Goal: Complete application form

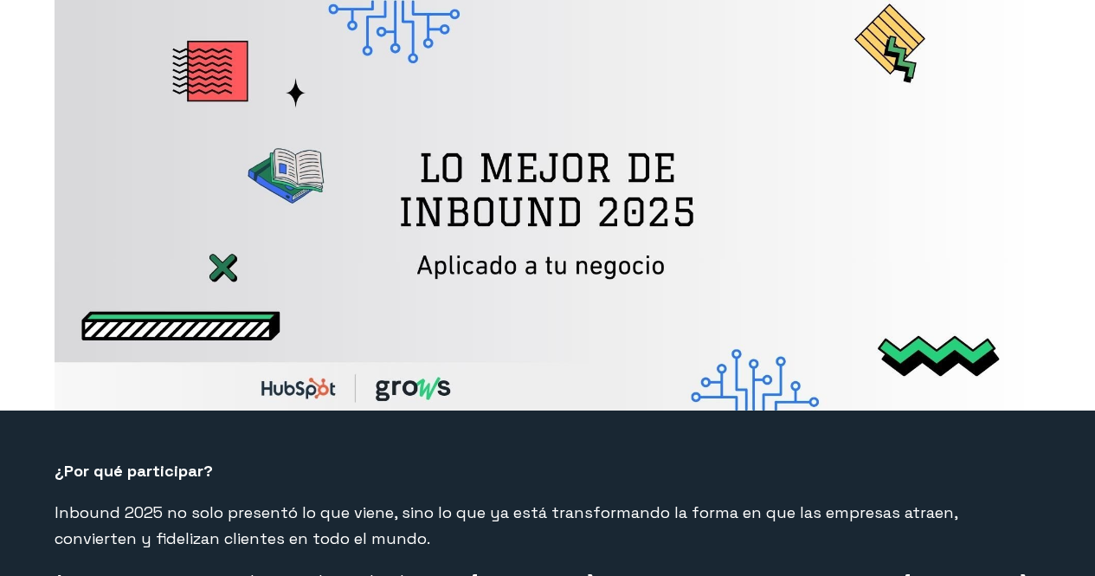
select select "PE"
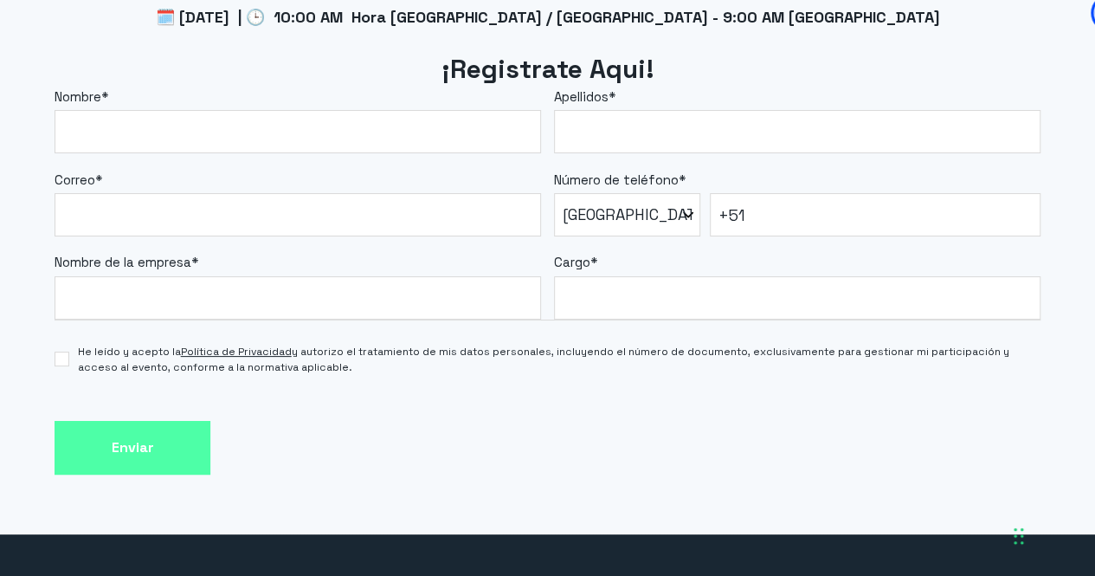
scroll to position [1481, 0]
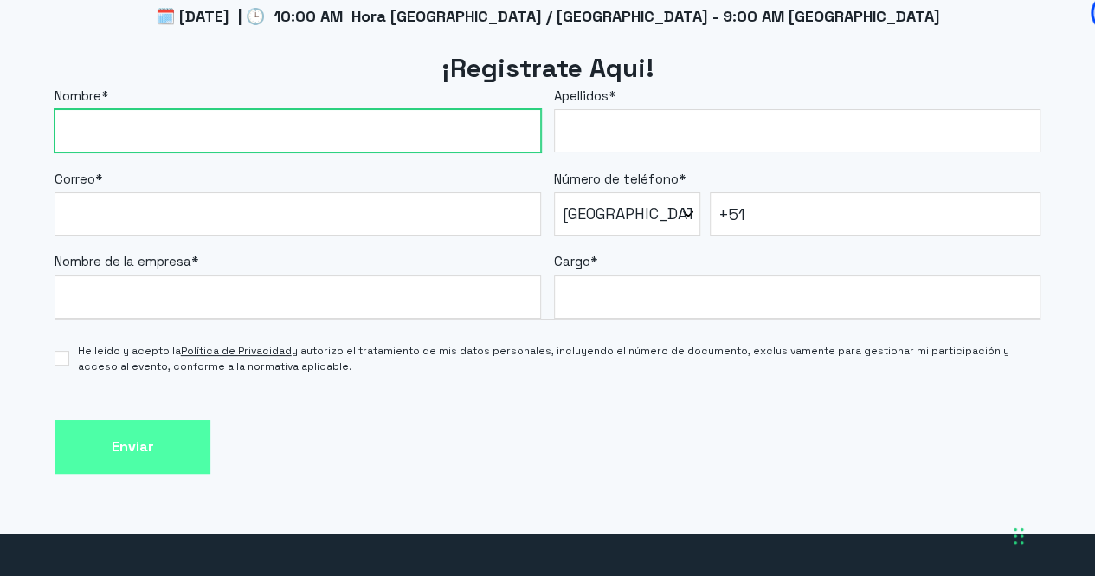
click at [190, 150] on input "Nombre *" at bounding box center [298, 130] width 487 height 43
type input "[PERSON_NAME]"
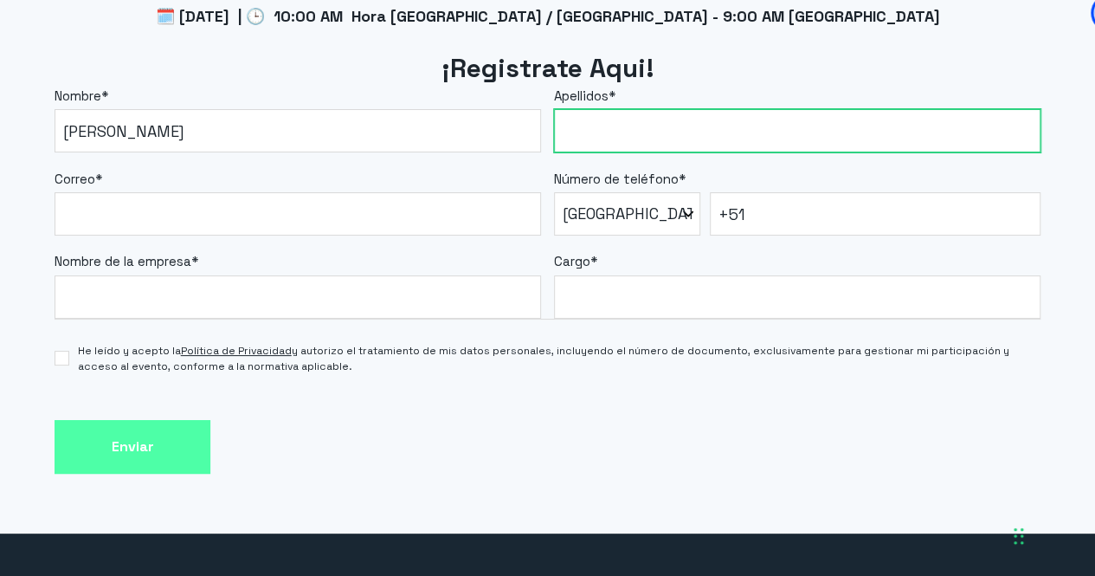
click at [649, 131] on input "Apellidos *" at bounding box center [797, 130] width 487 height 43
type input "[PERSON_NAME]"
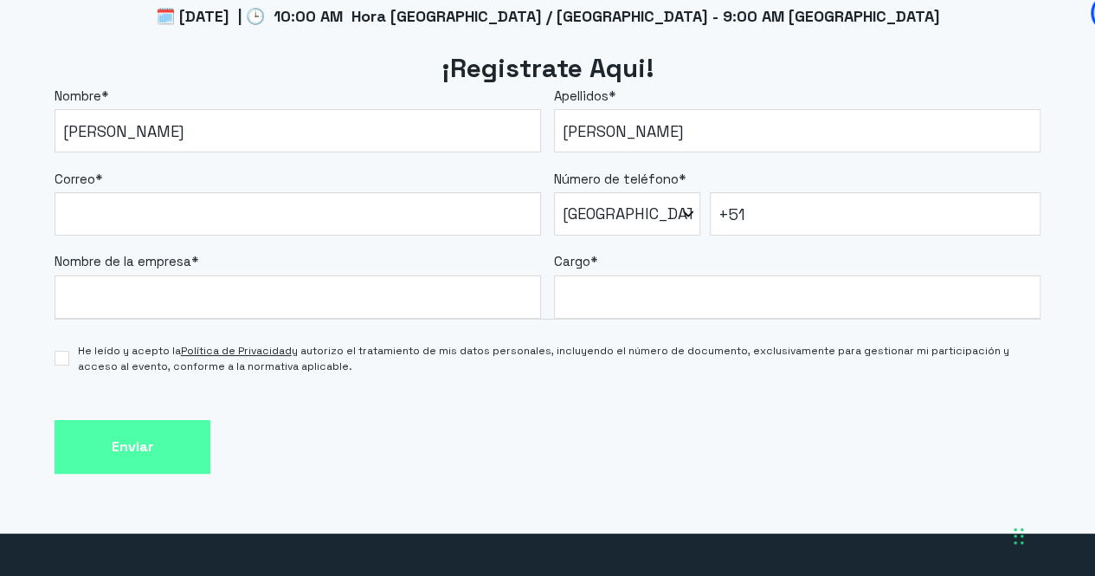
click at [315, 261] on label "Nombre de la empresa *" at bounding box center [298, 262] width 487 height 20
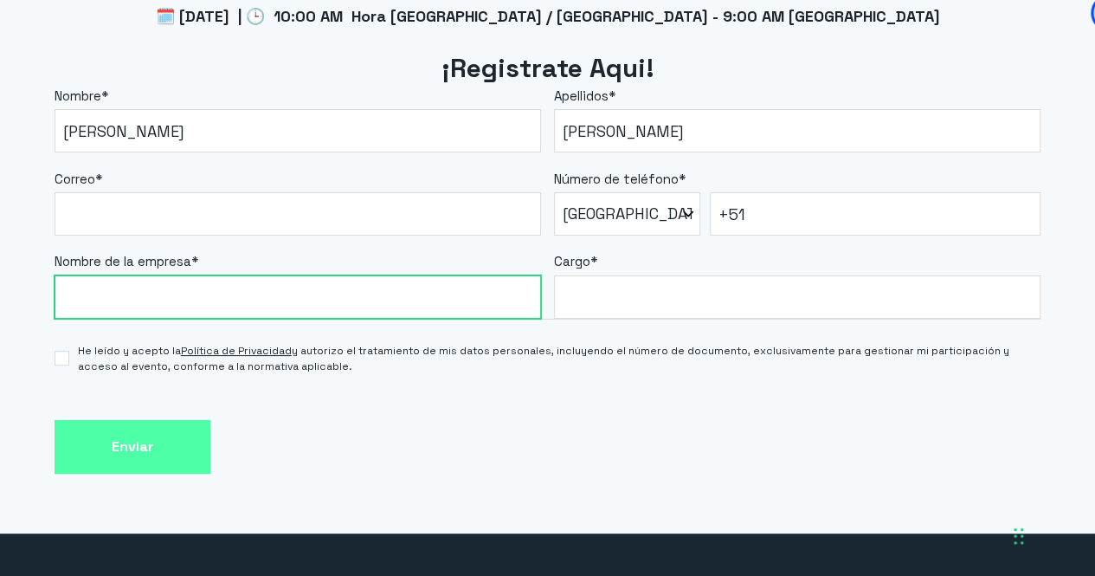
click at [315, 275] on input "Nombre de la empresa *" at bounding box center [298, 296] width 487 height 43
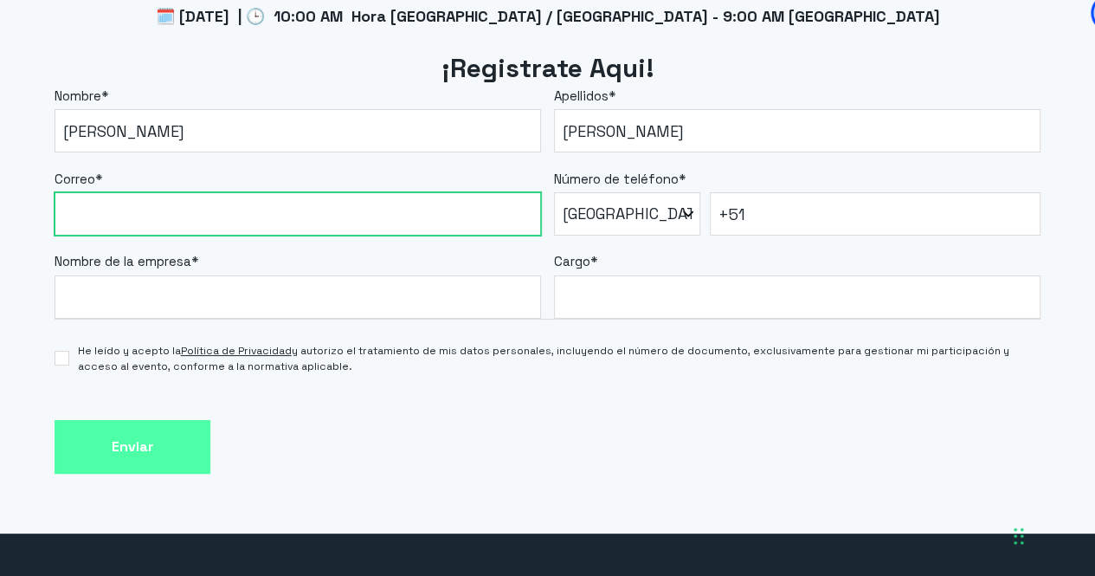
click at [298, 216] on input "Correo *" at bounding box center [298, 213] width 487 height 43
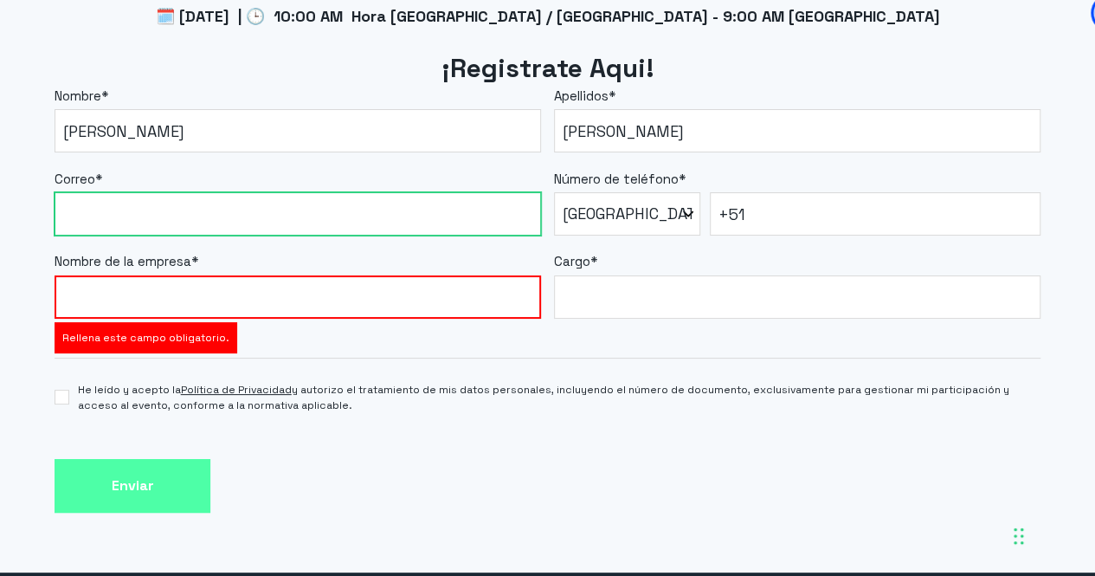
type input "[PERSON_NAME][EMAIL_ADDRESS][PERSON_NAME][DOMAIN_NAME]"
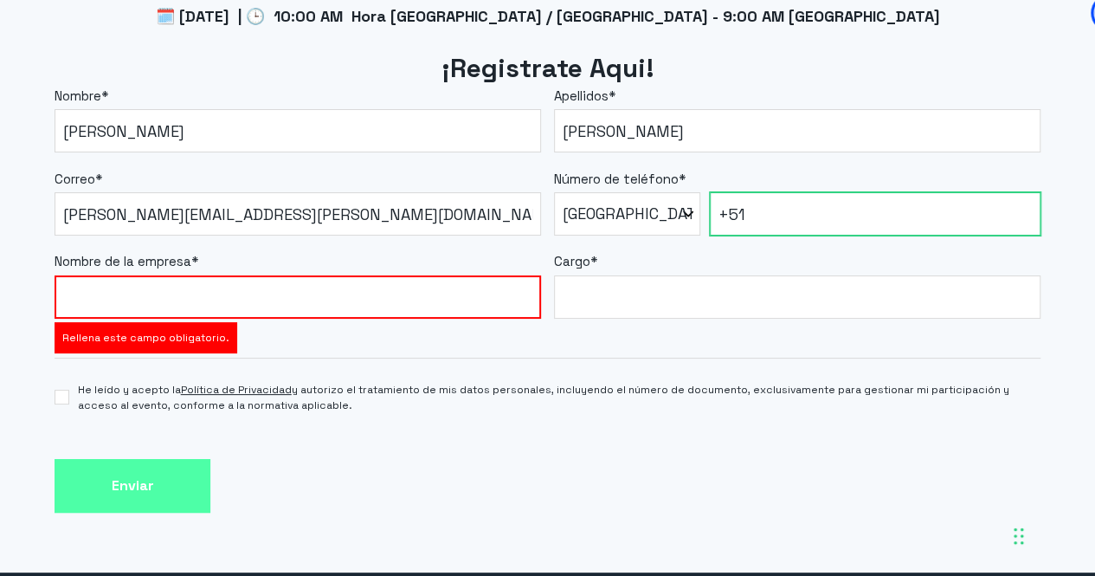
click at [738, 212] on input "+51" at bounding box center [875, 213] width 331 height 43
click at [750, 214] on input "+51" at bounding box center [875, 213] width 331 height 43
type input "[PHONE_NUMBER]"
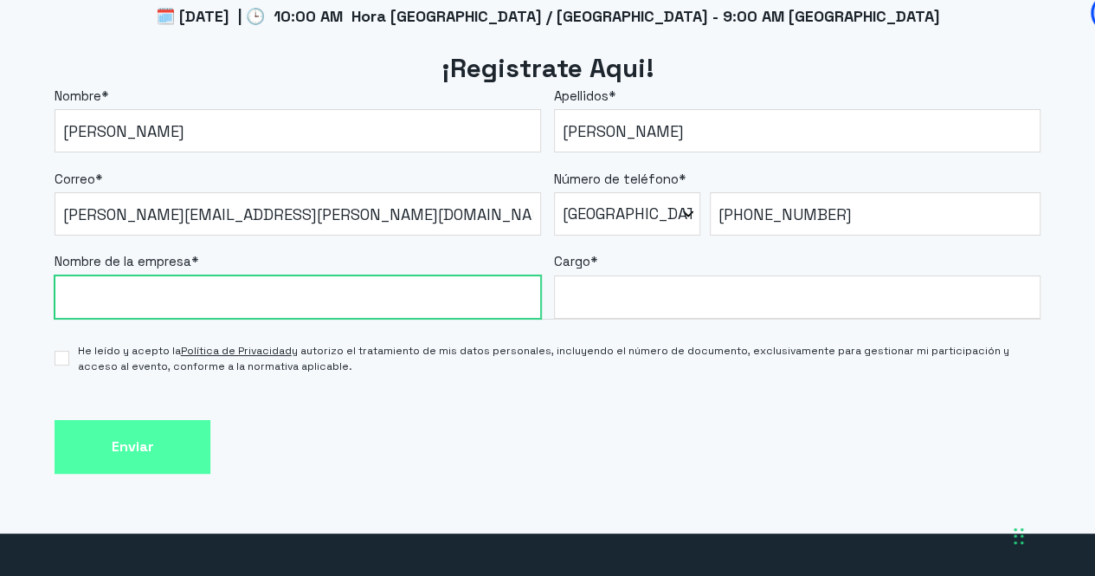
click at [287, 298] on input "Nombre de la empresa *" at bounding box center [298, 296] width 487 height 43
type input "Cuida digital"
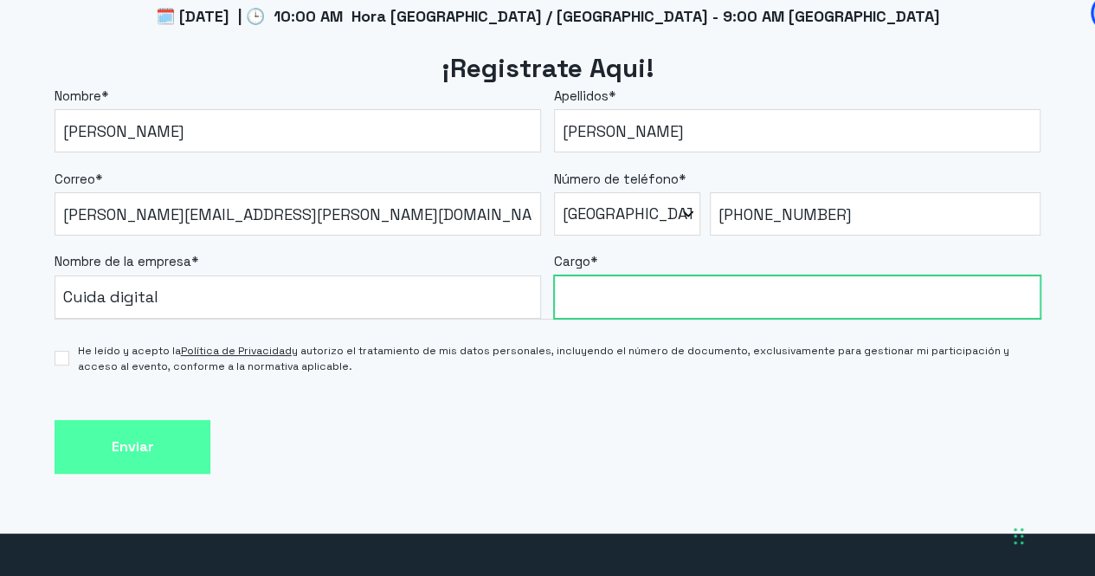
click at [649, 314] on input "Cargo *" at bounding box center [797, 296] width 487 height 43
type input "Product Owner"
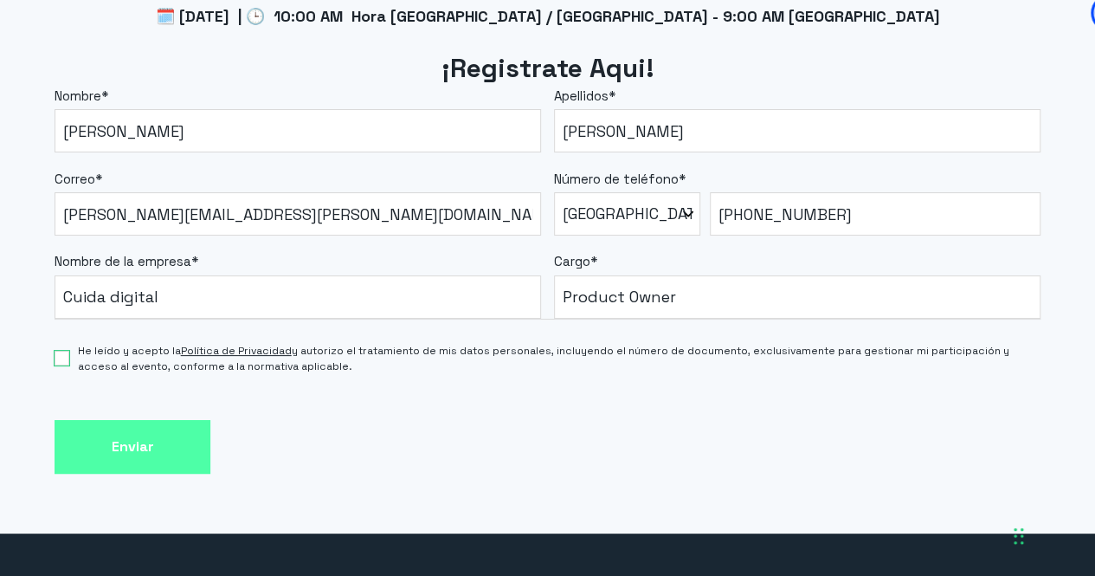
click at [61, 357] on input "He leído y acepto la Política de Privacidad y autorizo el tratamiento de mis da…" at bounding box center [62, 358] width 14 height 15
checkbox input "true"
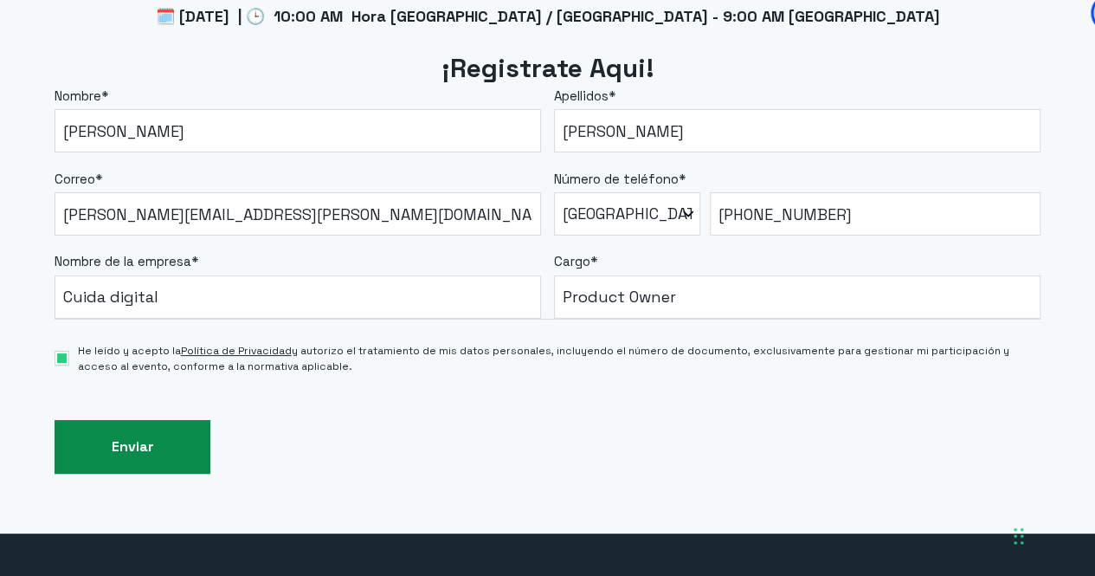
click at [132, 468] on input "Enviar" at bounding box center [133, 447] width 156 height 55
